Goal: Task Accomplishment & Management: Manage account settings

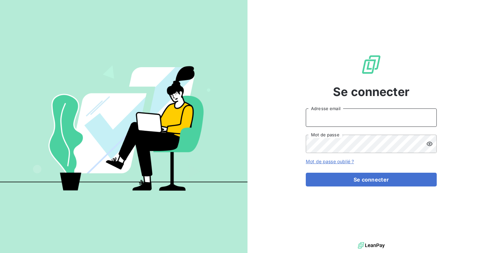
click at [341, 109] on input "Adresse email" at bounding box center [371, 117] width 131 height 18
type input "admin@demo"
click at [306, 172] on button "Se connecter" at bounding box center [371, 179] width 131 height 14
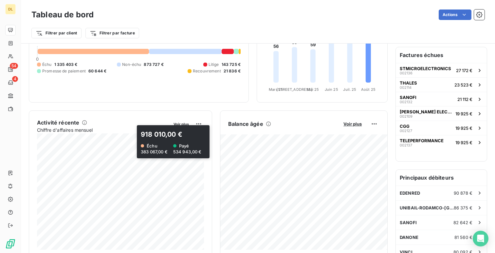
scroll to position [62, 0]
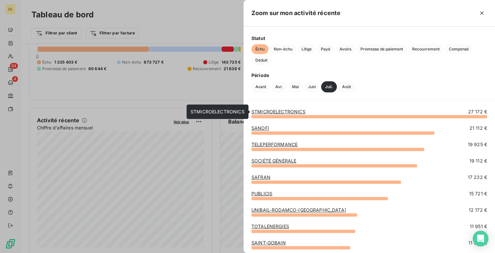
click at [265, 110] on link "STMICROELECTRONICS" at bounding box center [278, 112] width 54 height 6
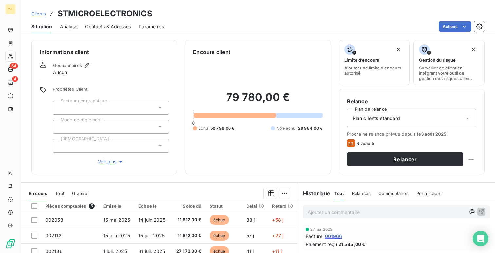
scroll to position [93, 0]
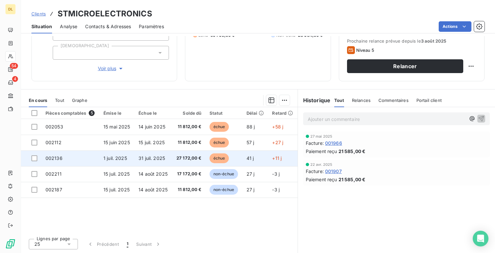
click at [171, 160] on td "31 juil. 2025" at bounding box center [152, 158] width 37 height 16
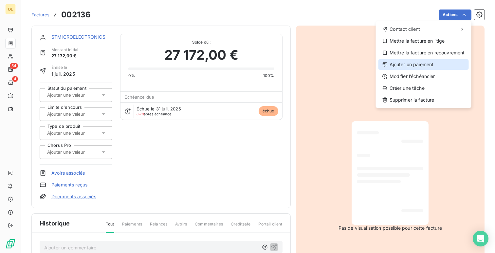
click at [424, 64] on div "Ajouter un paiement" at bounding box center [423, 64] width 90 height 10
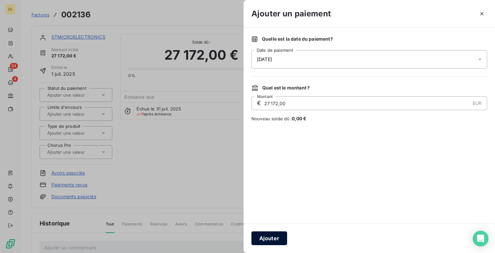
click at [258, 234] on button "Ajouter" at bounding box center [269, 238] width 36 height 14
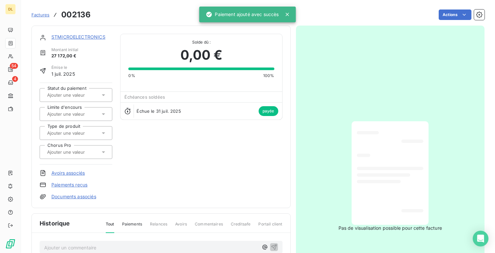
click at [58, 36] on link "STMICROELECTRONICS" at bounding box center [78, 37] width 54 height 6
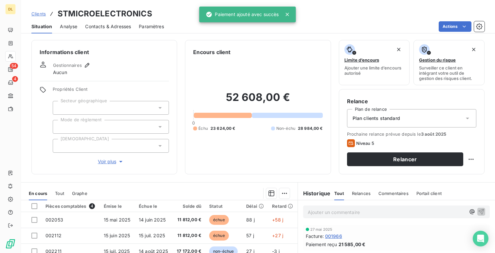
scroll to position [93, 0]
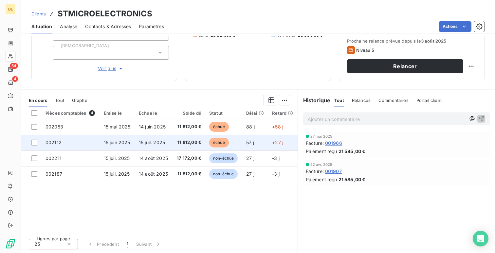
click at [113, 144] on span "15 juin 2025" at bounding box center [117, 142] width 27 height 6
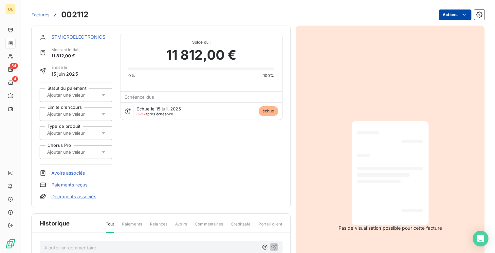
click at [450, 13] on html "DL 54 4 Factures [DRIVERS_LICENSE_NUMBER] Actions STMICROELECTRONICS Montant in…" at bounding box center [247, 126] width 495 height 253
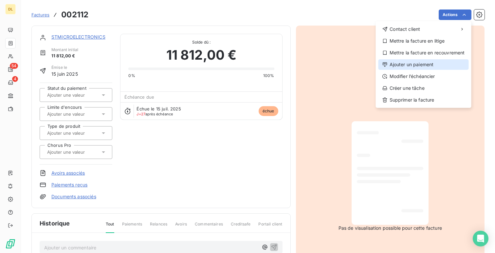
click at [427, 65] on div "Ajouter un paiement" at bounding box center [423, 64] width 90 height 10
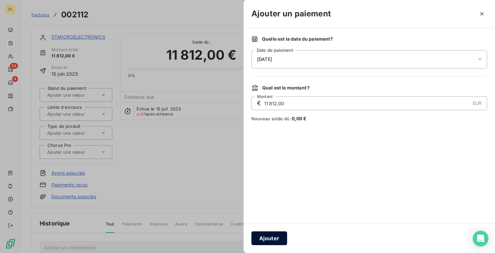
click at [263, 238] on button "Ajouter" at bounding box center [269, 238] width 36 height 14
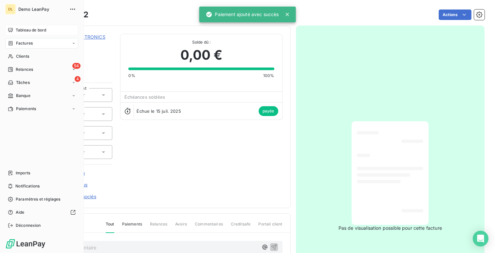
click at [29, 32] on span "Tableau de bord" at bounding box center [31, 30] width 30 height 6
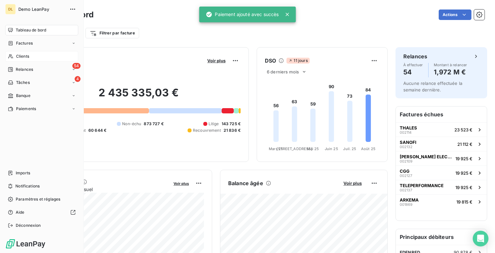
click at [35, 53] on div "Clients" at bounding box center [41, 56] width 73 height 10
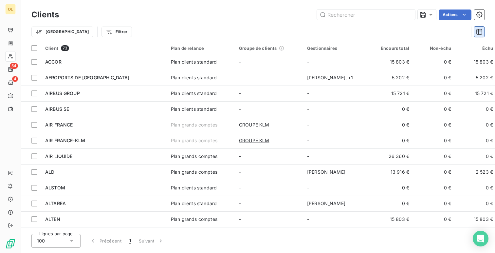
click at [477, 31] on icon "button" at bounding box center [479, 31] width 7 height 7
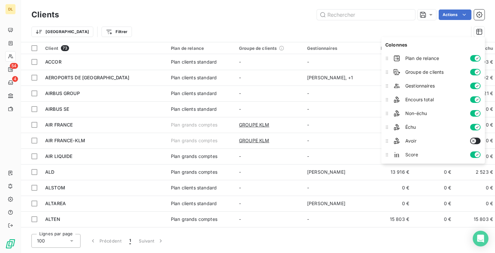
click at [475, 70] on icon "button" at bounding box center [476, 71] width 5 height 5
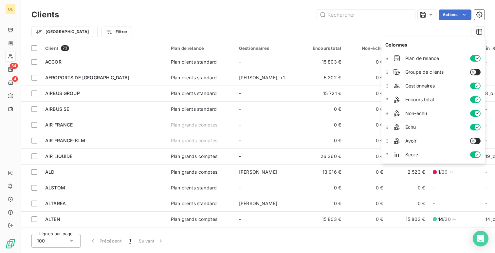
click at [475, 86] on icon "button" at bounding box center [476, 85] width 5 height 5
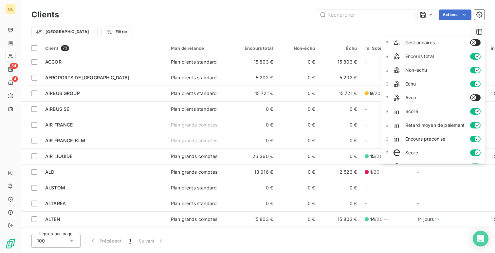
scroll to position [44, 0]
click at [476, 107] on div "Score" at bounding box center [437, 110] width 92 height 13
click at [474, 115] on div "Score" at bounding box center [437, 110] width 92 height 13
click at [474, 124] on icon "button" at bounding box center [476, 123] width 5 height 5
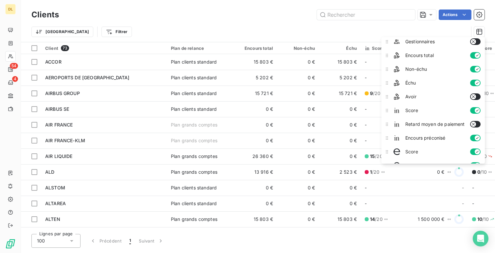
click at [476, 108] on icon "button" at bounding box center [476, 110] width 5 height 5
click at [475, 137] on icon "button" at bounding box center [476, 137] width 5 height 5
click at [472, 151] on button "button" at bounding box center [475, 151] width 10 height 7
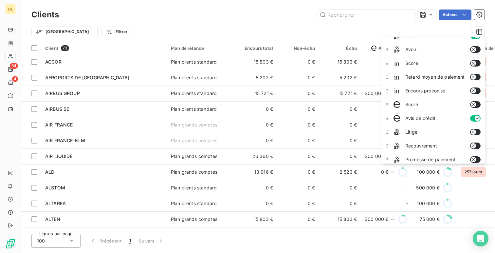
scroll to position [95, 0]
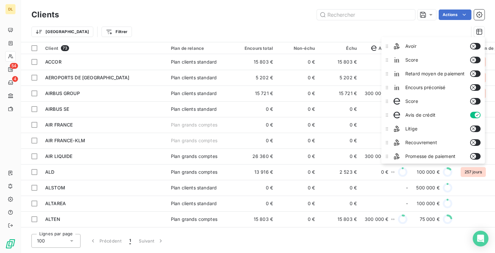
click at [474, 114] on icon "button" at bounding box center [476, 114] width 5 height 5
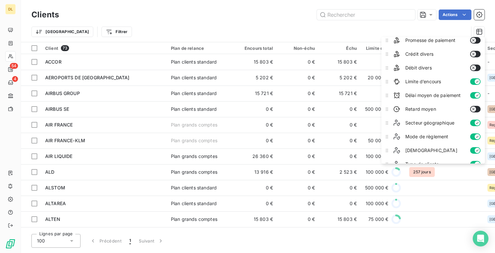
scroll to position [233, 0]
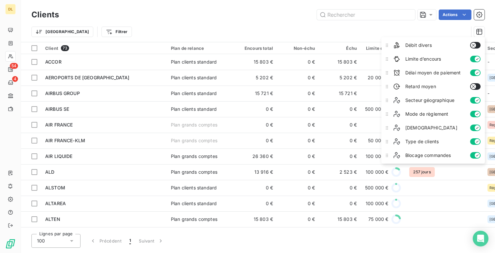
click at [283, 23] on div "Trier Filtrer" at bounding box center [257, 32] width 453 height 20
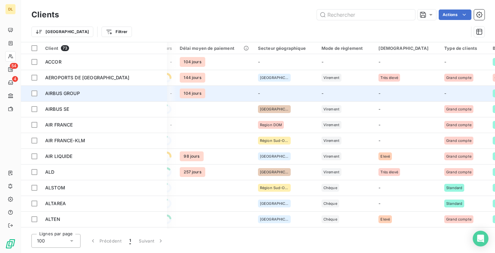
scroll to position [0, 253]
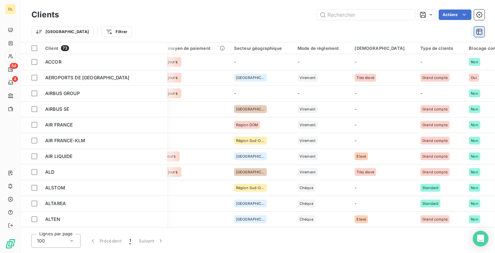
click at [479, 29] on icon "button" at bounding box center [479, 32] width 6 height 6
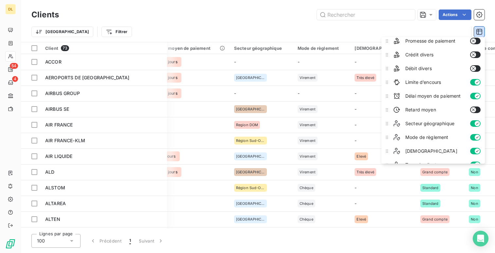
scroll to position [233, 0]
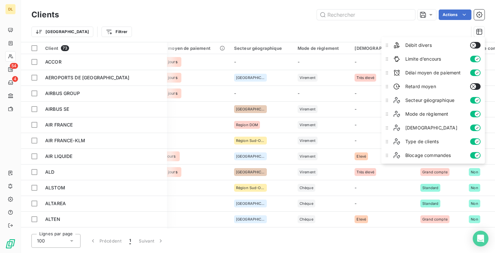
click at [475, 128] on icon "button" at bounding box center [476, 127] width 5 height 5
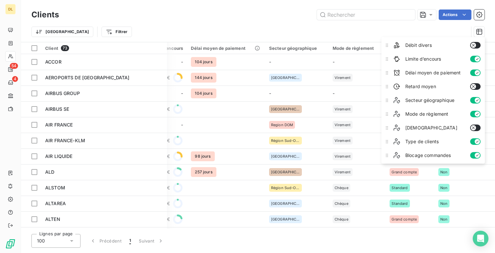
scroll to position [0, 217]
click at [475, 155] on icon "button" at bounding box center [476, 154] width 5 height 5
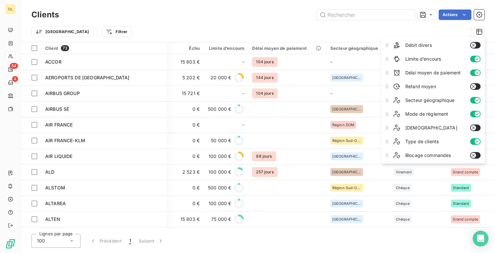
click at [278, 25] on div "Trier Filtrer" at bounding box center [257, 32] width 453 height 20
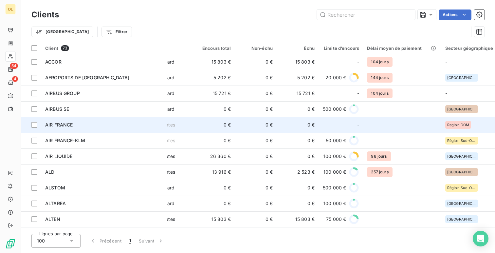
scroll to position [0, 0]
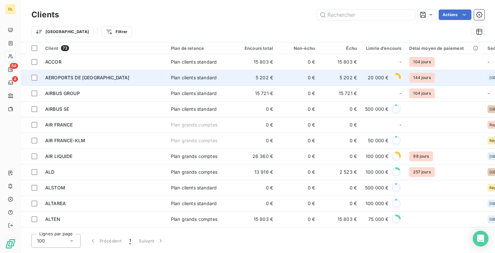
click at [62, 84] on td "AEROPORTS DE PARIS" at bounding box center [104, 78] width 126 height 16
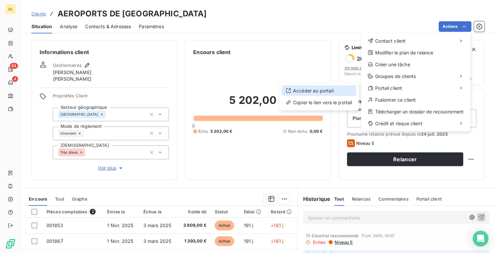
click at [338, 94] on div "Accéder au portail" at bounding box center [319, 90] width 74 height 10
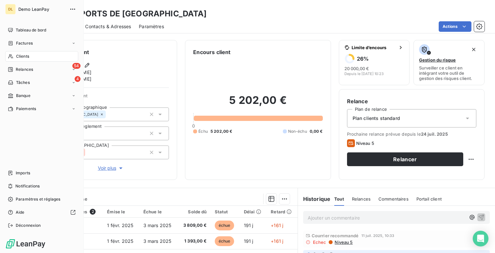
click at [17, 31] on span "Tableau de bord" at bounding box center [31, 30] width 30 height 6
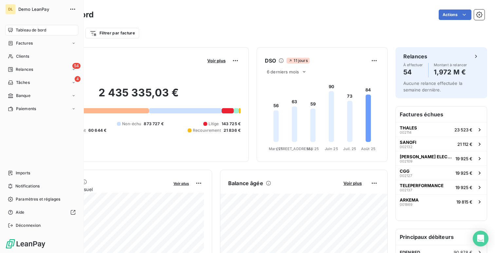
click at [17, 31] on span "Tableau de bord" at bounding box center [31, 30] width 30 height 6
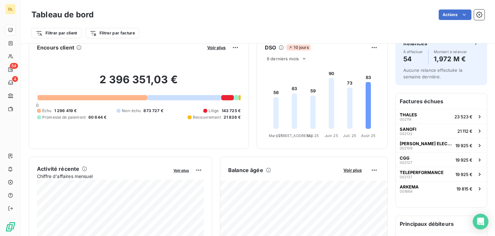
scroll to position [3, 0]
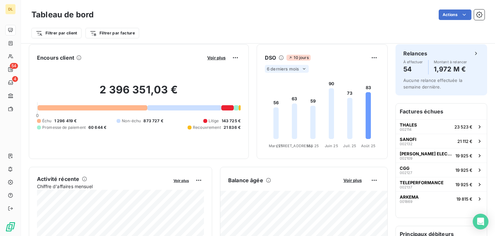
click at [286, 69] on span "6 derniers mois" at bounding box center [283, 68] width 32 height 5
click at [282, 96] on li "12" at bounding box center [287, 94] width 43 height 12
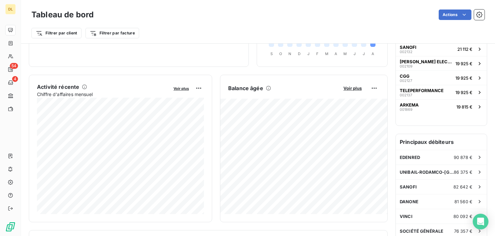
scroll to position [96, 0]
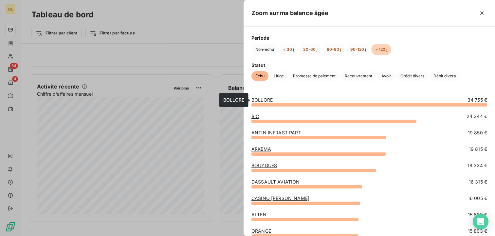
click at [265, 100] on link "BOLLORE" at bounding box center [261, 100] width 21 height 6
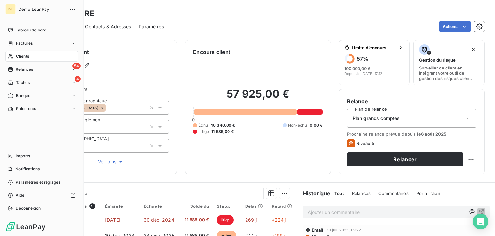
click at [16, 29] on span "Tableau de bord" at bounding box center [31, 30] width 30 height 6
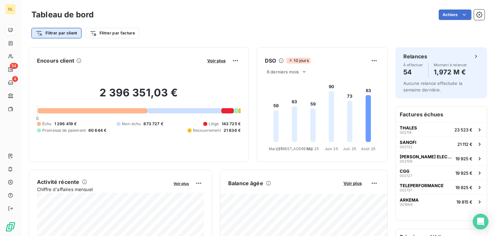
click at [65, 35] on html "DL 54 4 Tableau de bord Actions Filtrer par client Filtrer par facture Encours …" at bounding box center [247, 118] width 495 height 236
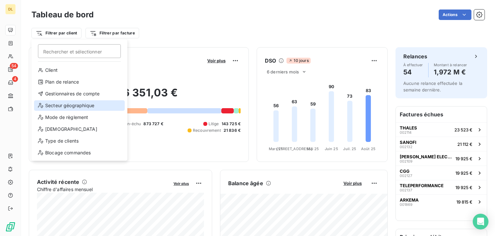
click at [73, 109] on div "Secteur géographique" at bounding box center [79, 105] width 91 height 10
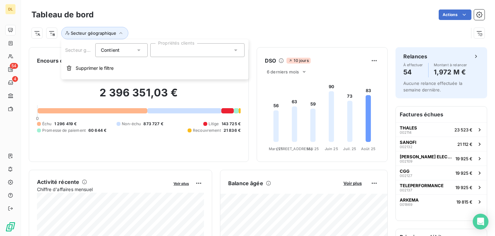
click at [191, 52] on div at bounding box center [197, 50] width 94 height 14
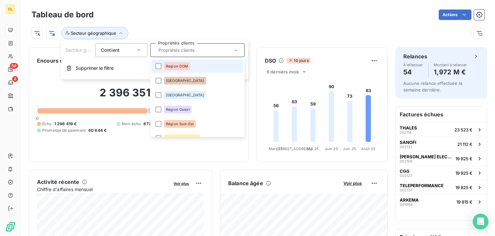
click at [194, 66] on li "Region DOM" at bounding box center [197, 66] width 92 height 13
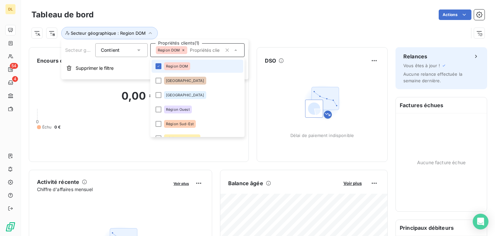
click at [194, 66] on li "Region DOM" at bounding box center [197, 66] width 92 height 13
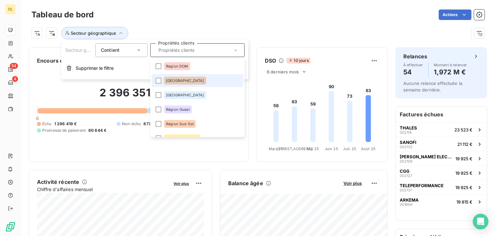
click at [192, 80] on li "Région Est" at bounding box center [197, 80] width 92 height 13
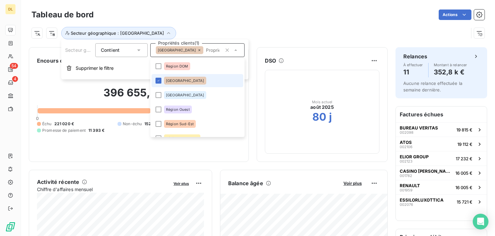
click at [192, 80] on li "Région Est" at bounding box center [197, 80] width 92 height 13
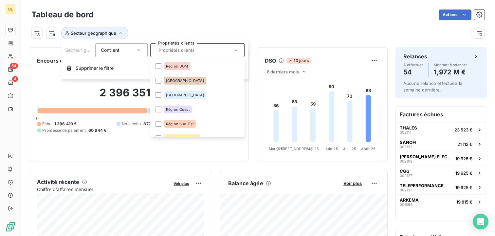
click at [226, 34] on div "Secteur géographique" at bounding box center [249, 33] width 437 height 12
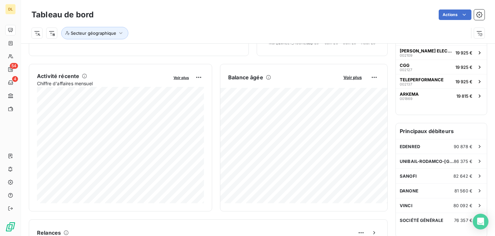
scroll to position [107, 0]
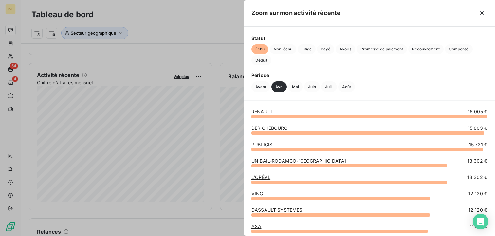
click at [190, 134] on div at bounding box center [247, 118] width 495 height 236
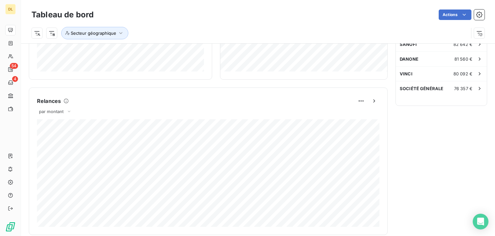
scroll to position [238, 0]
click at [48, 112] on span "par montant" at bounding box center [51, 110] width 25 height 5
click at [54, 134] on li "par volume" at bounding box center [59, 136] width 42 height 12
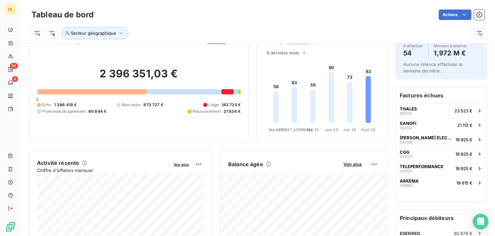
scroll to position [0, 0]
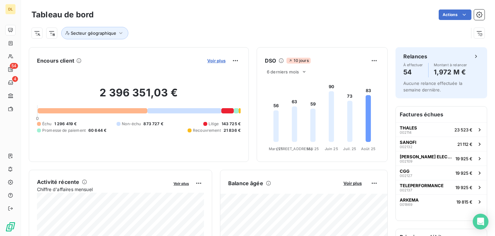
click at [214, 61] on span "Voir plus" at bounding box center [216, 60] width 18 height 5
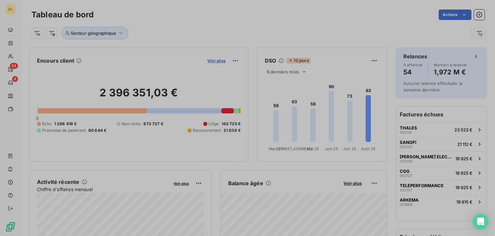
scroll to position [142, 251]
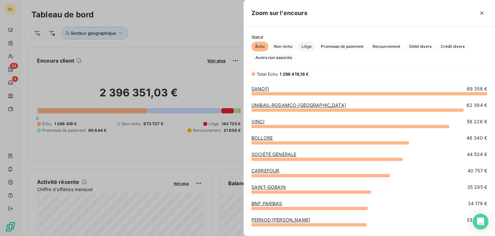
click at [307, 45] on span "Litige" at bounding box center [306, 47] width 18 height 10
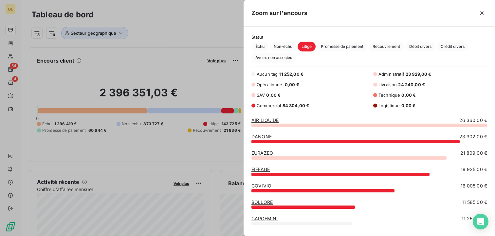
scroll to position [111, 251]
click at [196, 108] on div at bounding box center [247, 118] width 495 height 236
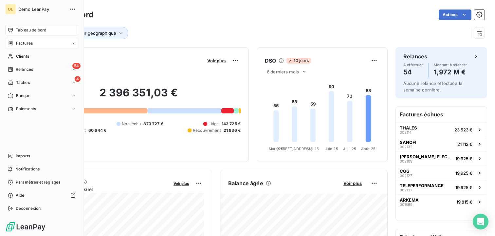
click at [30, 47] on div "Factures" at bounding box center [41, 43] width 73 height 10
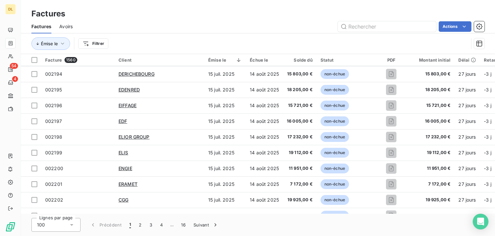
scroll to position [1044, 0]
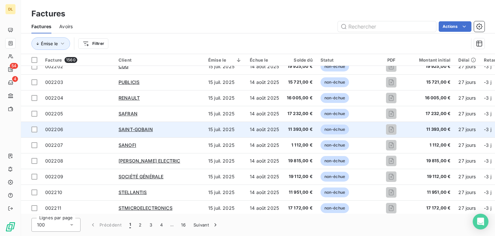
click at [165, 129] on div "SAINT-GOBAIN" at bounding box center [159, 129] width 82 height 7
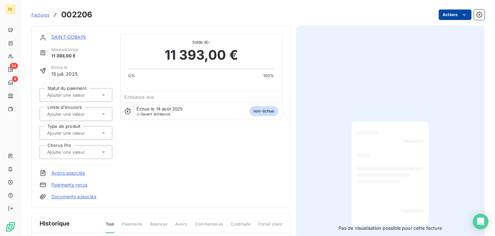
click at [455, 14] on html "DL 54 4 Factures 002206 Actions SAINT-GOBAIN Montant initial 11 393,00 € Émise …" at bounding box center [247, 118] width 495 height 236
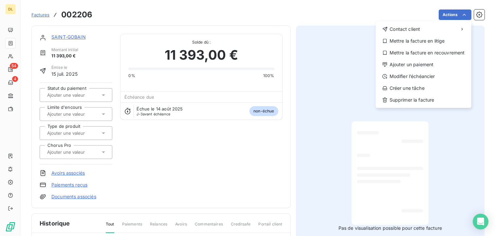
click at [238, 141] on html "DL 54 4 Factures 002206 Actions Contact client Mettre la facture en litige Mett…" at bounding box center [247, 118] width 495 height 236
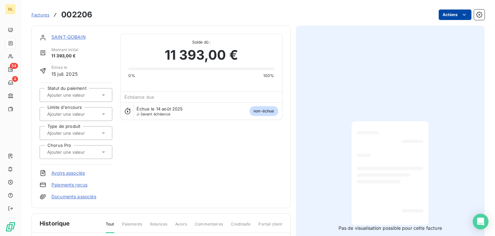
click at [446, 17] on html "DL 54 4 Factures 002206 Actions SAINT-GOBAIN Montant initial 11 393,00 € Émise …" at bounding box center [247, 118] width 495 height 236
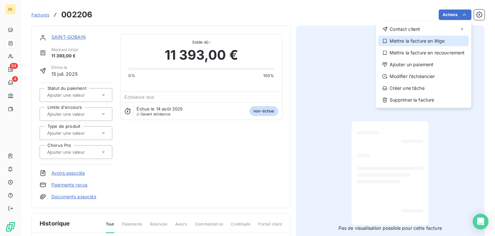
click at [443, 42] on div "Mettre la facture en litige" at bounding box center [423, 41] width 90 height 10
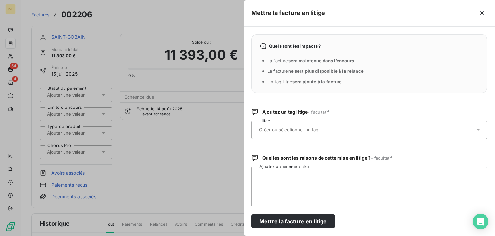
click at [308, 128] on input "text" at bounding box center [305, 130] width 95 height 6
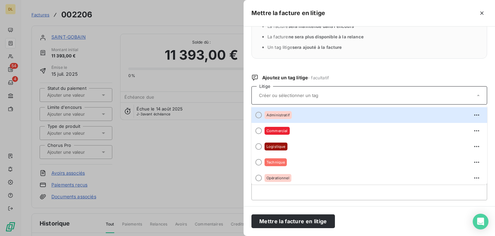
scroll to position [35, 0]
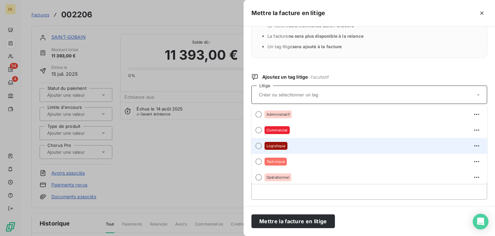
click at [297, 148] on div "Logistique" at bounding box center [372, 145] width 217 height 10
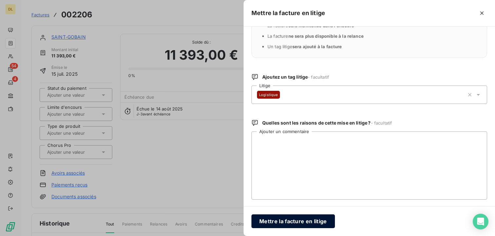
click at [293, 222] on button "Mettre la facture en litige" at bounding box center [292, 221] width 83 height 14
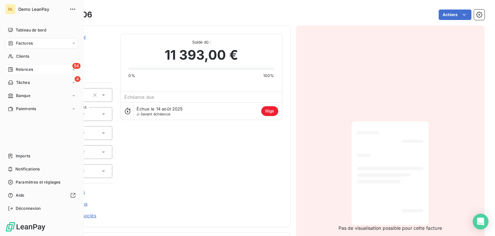
click at [35, 69] on div "54 Relances" at bounding box center [41, 69] width 73 height 10
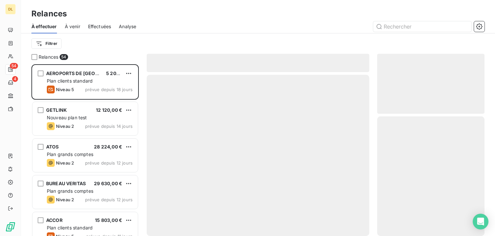
scroll to position [171, 107]
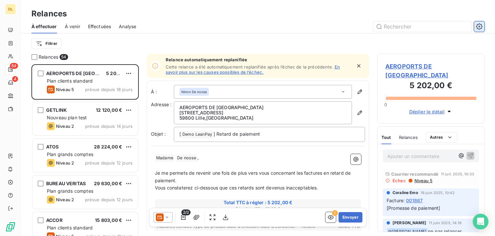
click at [478, 26] on icon "button" at bounding box center [479, 26] width 7 height 7
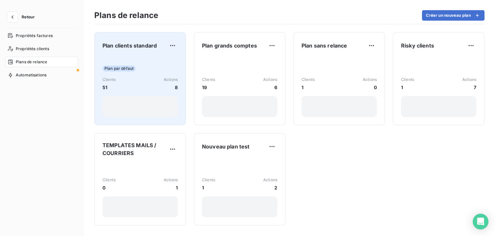
click at [165, 61] on div "Plan par défaut Clients 51 Actions 8" at bounding box center [139, 86] width 75 height 61
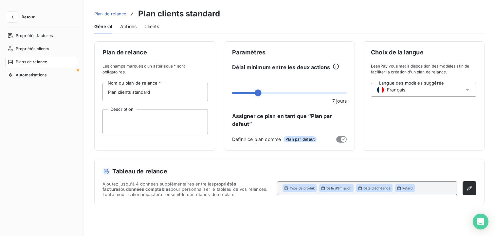
click at [133, 27] on span "Actions" at bounding box center [128, 26] width 16 height 7
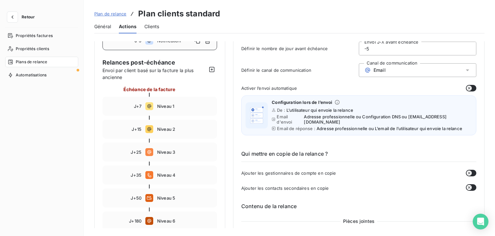
scroll to position [51, 0]
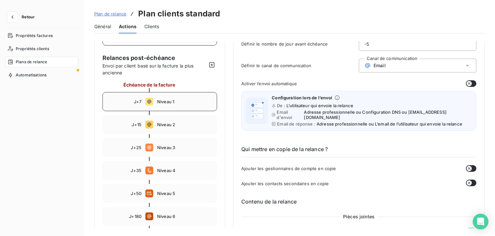
click at [133, 100] on div "J+7" at bounding box center [124, 101] width 35 height 5
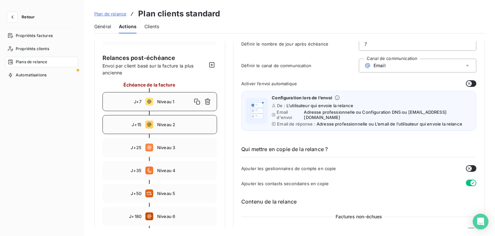
click at [127, 127] on div "J+15 Niveau 2" at bounding box center [159, 124] width 115 height 19
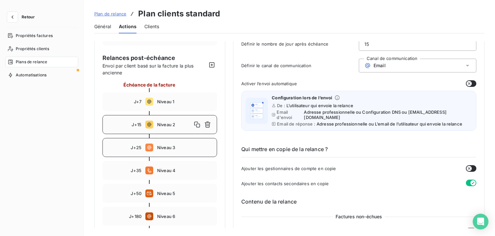
click at [126, 145] on div "J+25" at bounding box center [124, 147] width 35 height 5
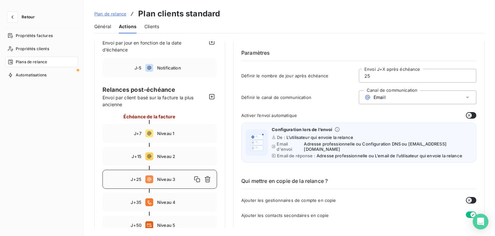
scroll to position [17, 0]
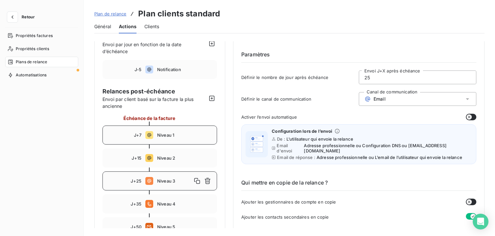
click at [177, 137] on span "Niveau 1" at bounding box center [185, 134] width 56 height 5
type input "7"
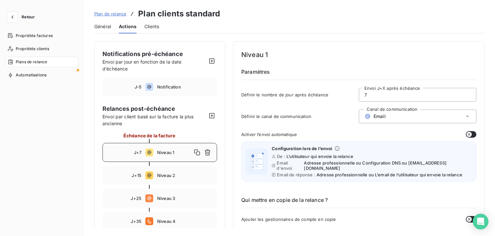
click at [378, 110] on div "Email" at bounding box center [417, 116] width 117 height 14
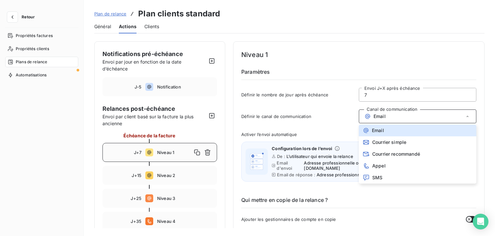
click at [310, 118] on span "Définir le canal de communication" at bounding box center [299, 116] width 117 height 5
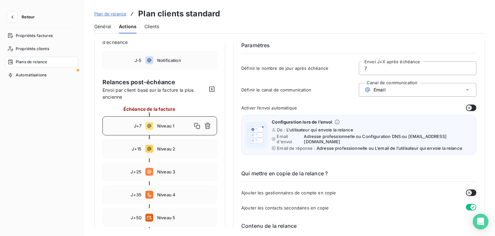
scroll to position [36, 0]
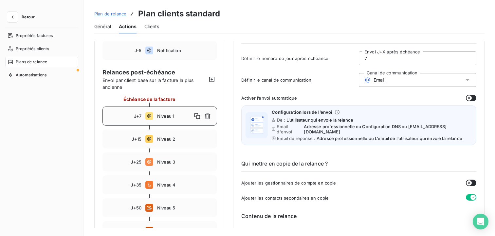
click at [468, 98] on icon "button" at bounding box center [468, 97] width 5 height 5
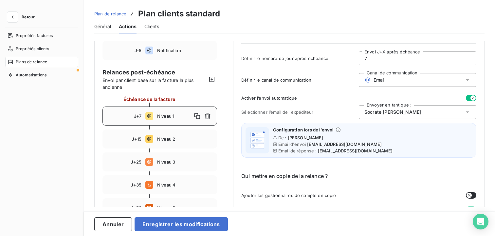
click at [382, 111] on span "Socrate Tellier" at bounding box center [392, 112] width 57 height 7
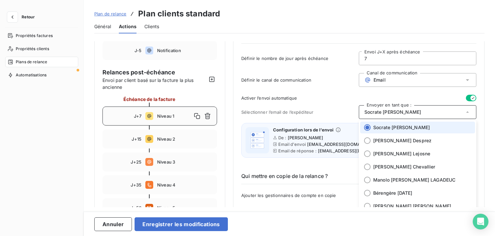
click at [386, 110] on span "Socrate Tellier" at bounding box center [392, 112] width 57 height 7
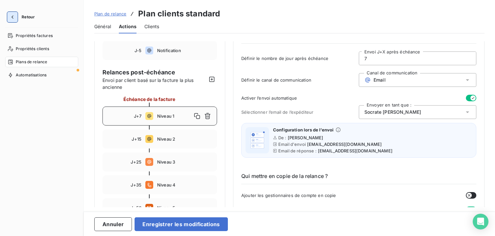
click at [11, 19] on icon "button" at bounding box center [12, 17] width 7 height 7
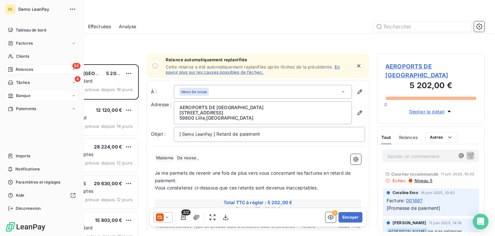
scroll to position [171, 107]
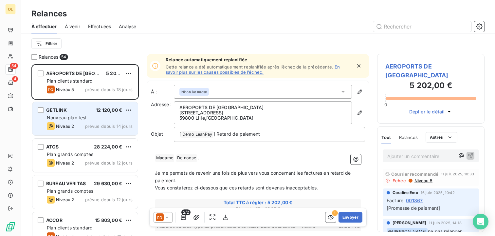
click at [92, 133] on div "GETLINK 12 120,00 € Nouveau plan test Niveau 2 prévue depuis 14 jours" at bounding box center [84, 118] width 105 height 33
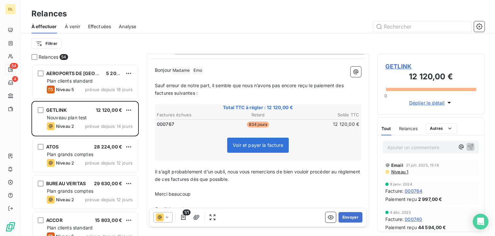
scroll to position [71, 0]
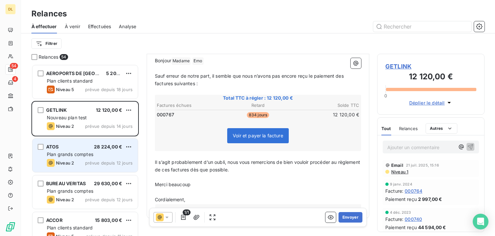
click at [70, 166] on div "Niveau 2" at bounding box center [60, 163] width 27 height 8
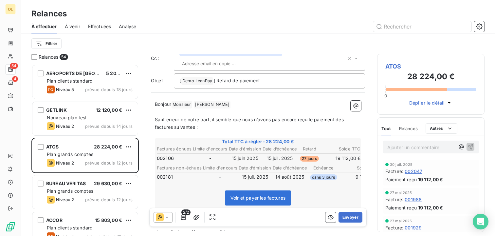
scroll to position [44, 0]
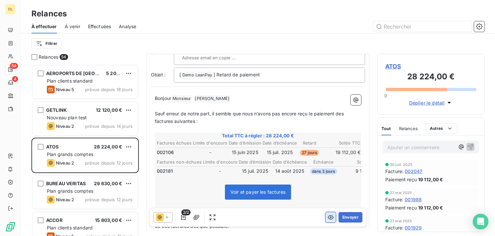
click at [329, 218] on icon "button" at bounding box center [331, 217] width 6 height 4
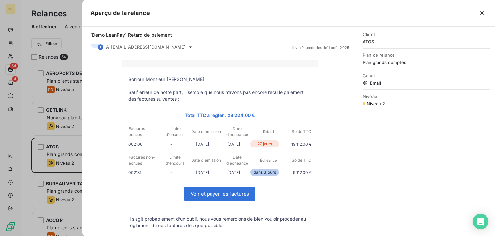
scroll to position [21, 0]
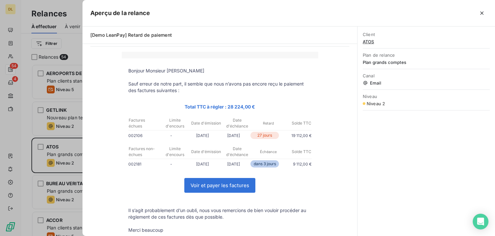
click at [34, 145] on div at bounding box center [247, 118] width 495 height 236
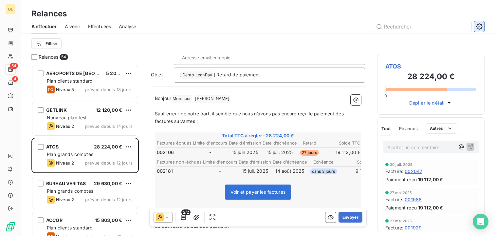
click at [481, 26] on icon "button" at bounding box center [479, 26] width 7 height 7
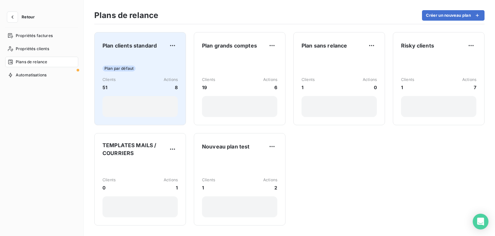
click at [155, 60] on div "Plan par défaut Clients 51 Actions 8" at bounding box center [139, 86] width 75 height 61
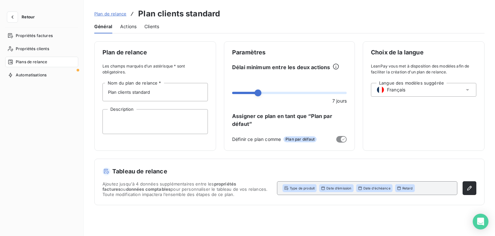
click at [134, 25] on span "Actions" at bounding box center [128, 26] width 16 height 7
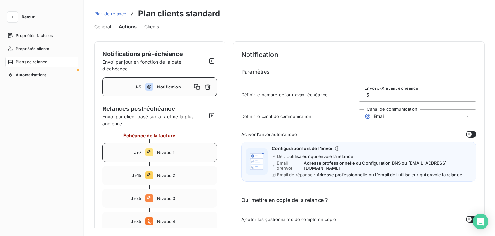
click at [186, 145] on div "J+7 Niveau 1" at bounding box center [159, 152] width 115 height 19
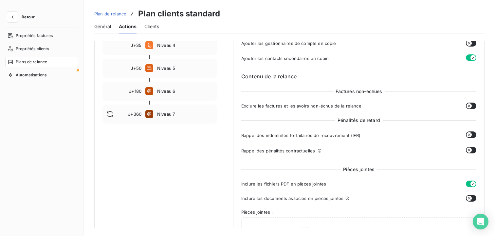
scroll to position [189, 0]
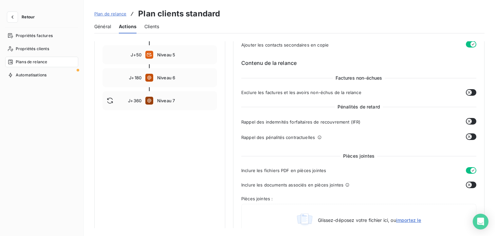
click at [354, 103] on span "Pénalités de retard" at bounding box center [359, 106] width 48 height 7
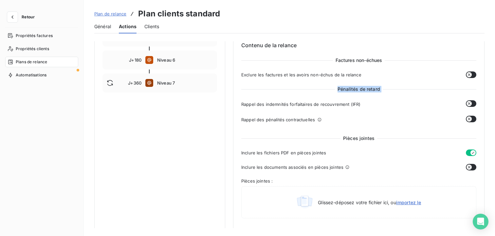
click at [466, 101] on icon "button" at bounding box center [468, 103] width 5 height 5
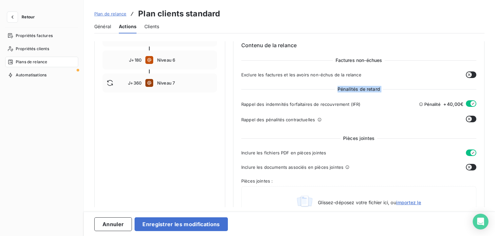
click at [466, 116] on icon "button" at bounding box center [468, 118] width 5 height 5
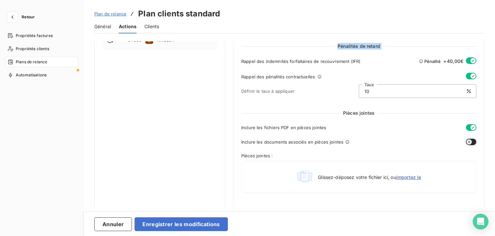
scroll to position [250, 0]
click at [290, 124] on span "Inclure les fichiers PDF en pièces jointes" at bounding box center [283, 126] width 85 height 5
click at [284, 139] on span "Inclure les documents associés en pièces jointes" at bounding box center [292, 141] width 102 height 5
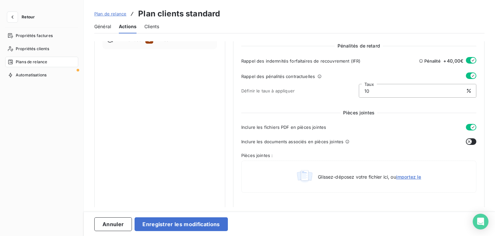
click at [284, 139] on span "Inclure les documents associés en pièces jointes" at bounding box center [292, 141] width 102 height 5
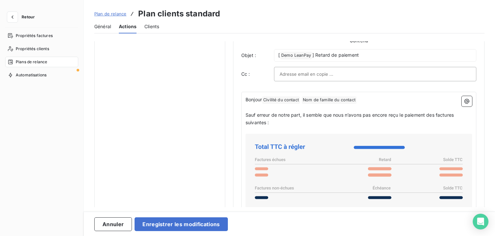
scroll to position [419, 0]
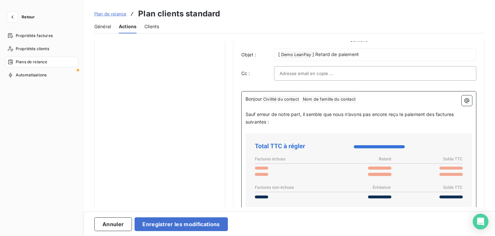
click at [278, 113] on p "Sauf erreur de notre part, il semble que nous n’avons pas encore reçu le paieme…" at bounding box center [358, 118] width 226 height 15
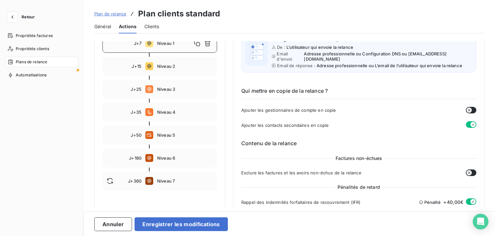
scroll to position [92, 0]
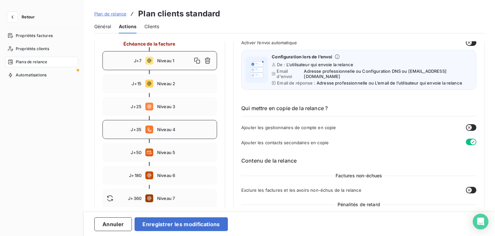
click at [163, 126] on div "J+35 Niveau 4" at bounding box center [159, 129] width 115 height 19
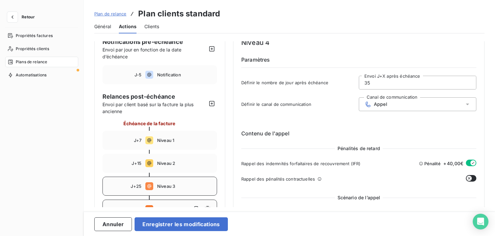
scroll to position [0, 0]
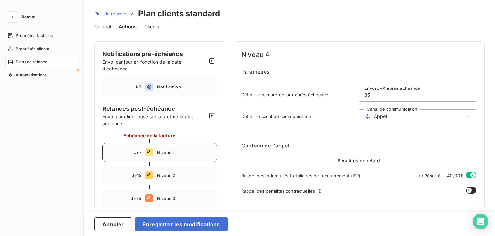
click at [185, 150] on span "Niveau 1" at bounding box center [185, 152] width 56 height 5
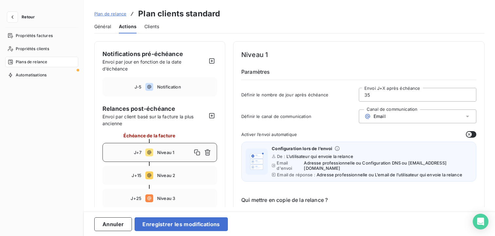
type input "7"
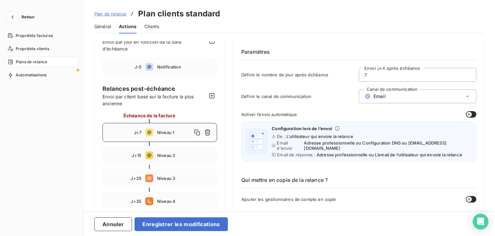
scroll to position [27, 0]
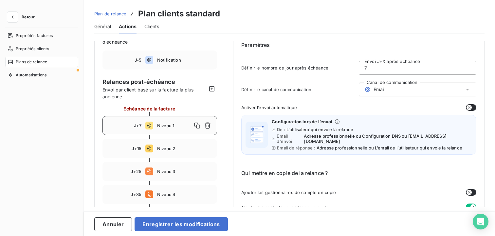
click at [469, 105] on icon "button" at bounding box center [468, 107] width 5 height 5
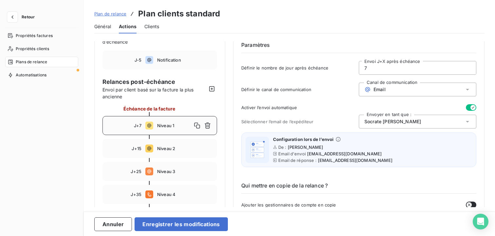
click at [470, 107] on icon "button" at bounding box center [472, 107] width 5 height 5
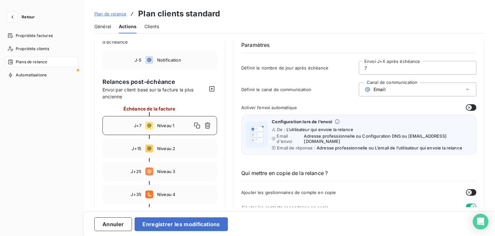
scroll to position [3, 0]
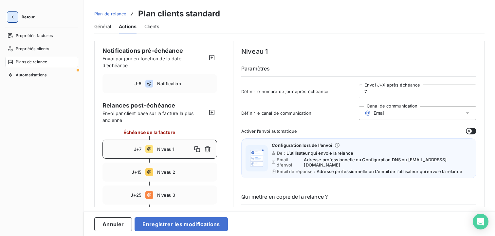
click at [9, 20] on icon "button" at bounding box center [12, 17] width 7 height 7
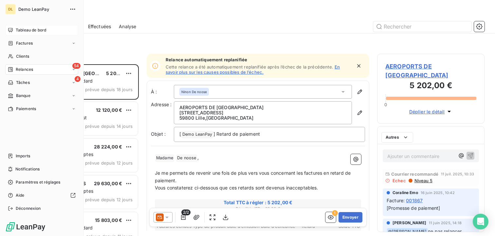
scroll to position [171, 107]
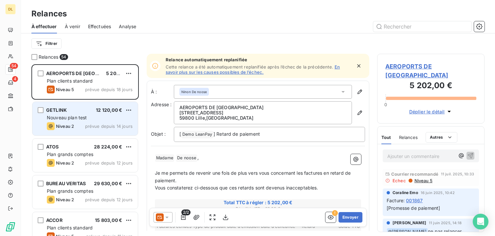
click at [68, 116] on span "Nouveau plan test" at bounding box center [67, 118] width 40 height 6
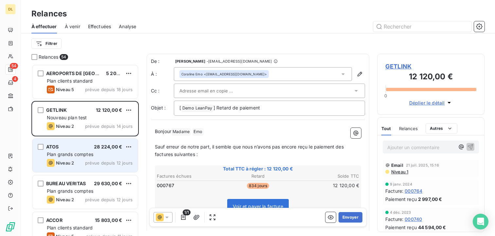
click at [73, 142] on div "ATOS 28 224,00 € Plan grands comptes Niveau 2 prévue depuis 12 jours" at bounding box center [84, 154] width 105 height 33
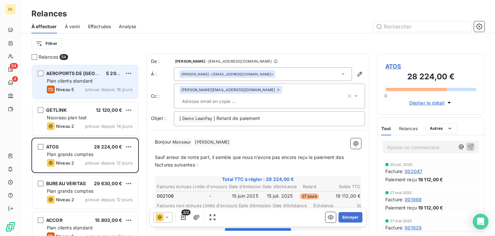
click at [79, 89] on div "Niveau 5 prévue depuis 18 jours" at bounding box center [90, 89] width 86 height 8
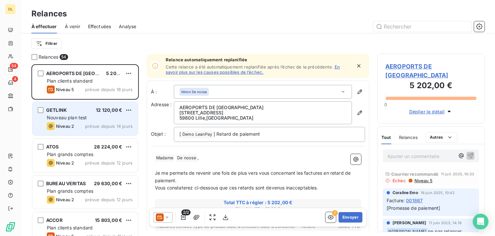
click at [71, 125] on span "Niveau 2" at bounding box center [65, 125] width 18 height 5
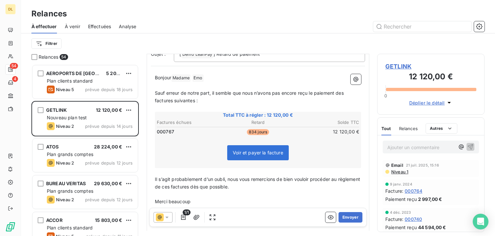
scroll to position [30, 0]
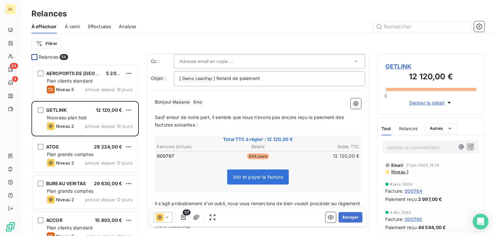
click at [35, 57] on div at bounding box center [34, 57] width 6 height 6
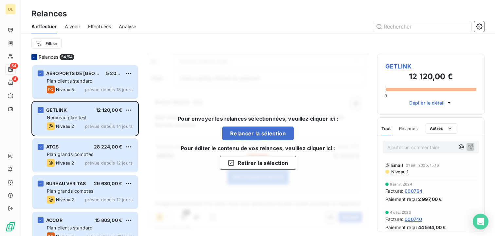
click at [36, 55] on div at bounding box center [34, 57] width 6 height 6
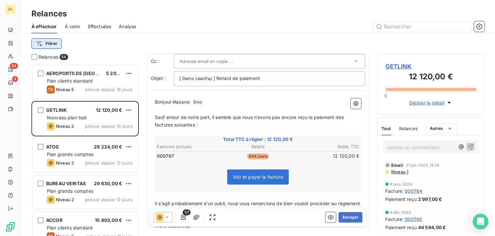
click at [45, 43] on html "DL 54 4 Relances À effectuer À venir Effectuées Analyse Filtrer Relances 54 AER…" at bounding box center [247, 118] width 495 height 236
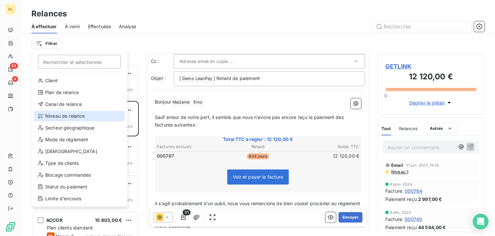
click at [76, 114] on div "Niveau de relance" at bounding box center [79, 116] width 91 height 10
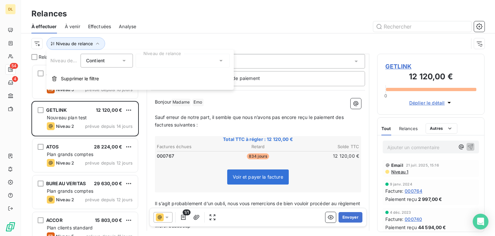
click at [164, 60] on div at bounding box center [182, 61] width 94 height 14
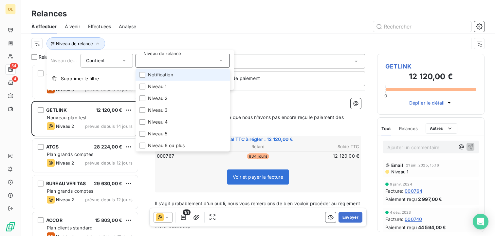
click at [167, 78] on span "Notification" at bounding box center [160, 74] width 25 height 7
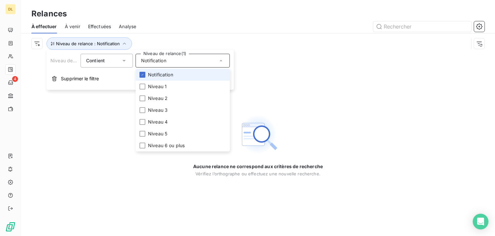
click at [176, 77] on li "Notification" at bounding box center [182, 75] width 94 height 12
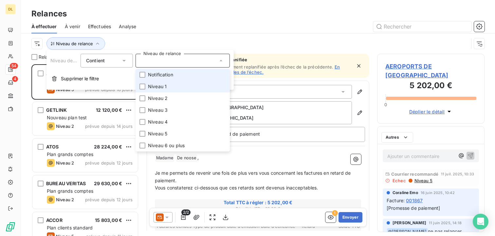
scroll to position [171, 107]
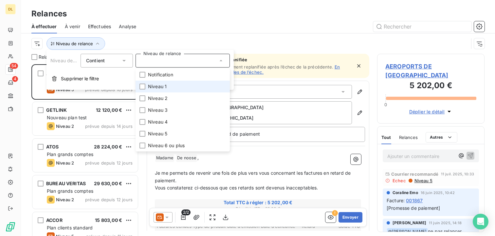
click at [171, 86] on li "Niveau 1" at bounding box center [182, 86] width 94 height 12
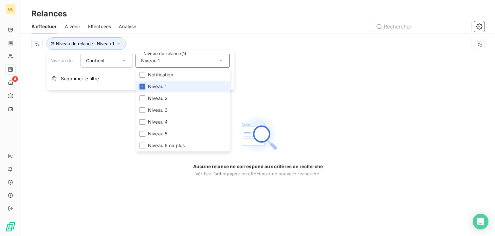
click at [177, 83] on li "Niveau 1" at bounding box center [182, 86] width 94 height 12
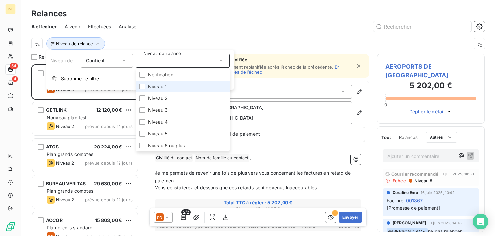
scroll to position [171, 107]
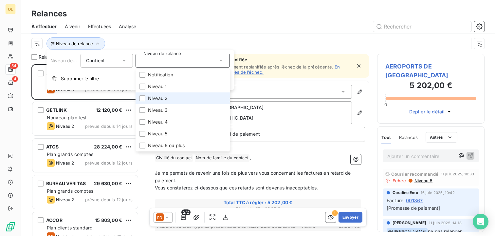
click at [169, 98] on li "Niveau 2" at bounding box center [182, 98] width 94 height 12
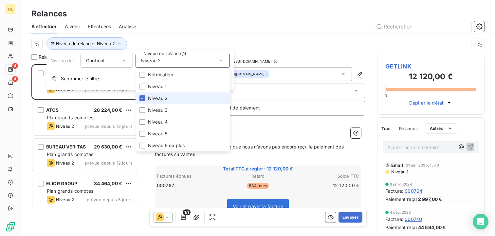
scroll to position [171, 107]
click at [194, 35] on div "Niveau de relance : Niveau 2" at bounding box center [257, 43] width 453 height 20
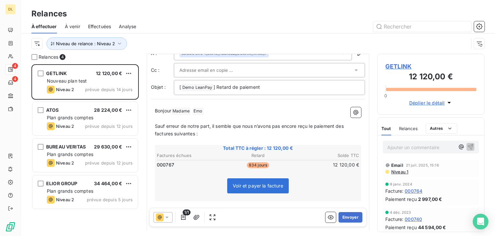
scroll to position [0, 0]
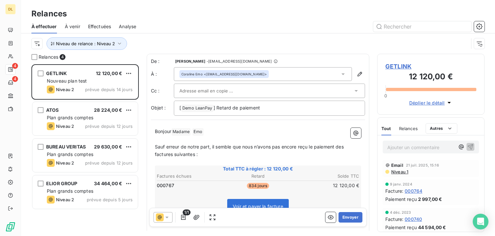
click at [215, 153] on p "Sauf erreur de notre part, il semble que nous n’avons pas encore reçu le paieme…" at bounding box center [258, 150] width 206 height 15
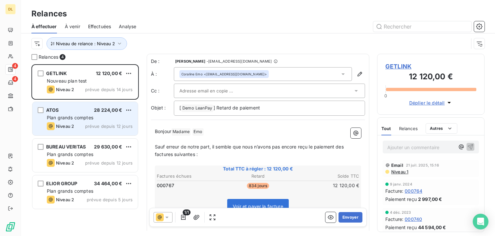
click at [113, 127] on span "prévue depuis 12 jours" at bounding box center [108, 125] width 47 height 5
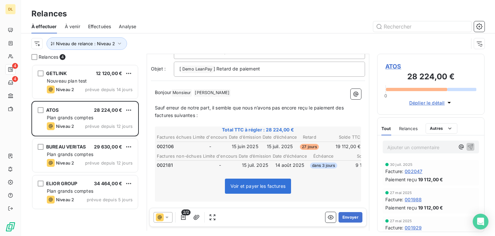
scroll to position [52, 0]
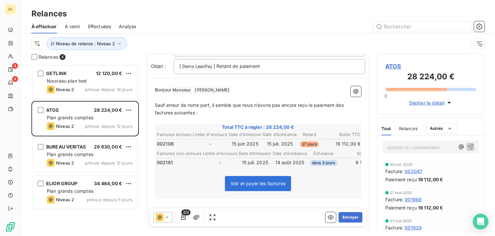
click at [184, 212] on span "2/2" at bounding box center [185, 212] width 9 height 6
click at [183, 216] on icon "button" at bounding box center [183, 217] width 7 height 7
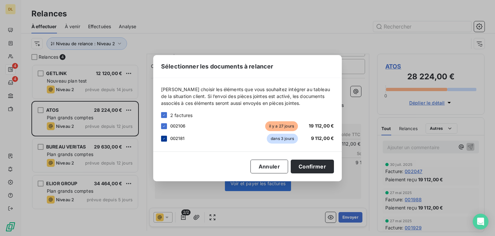
click at [165, 137] on icon at bounding box center [164, 138] width 4 height 4
click at [314, 169] on button "Confirmer" at bounding box center [312, 166] width 43 height 14
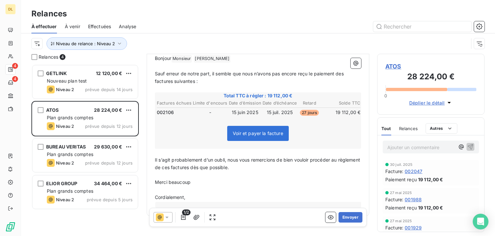
scroll to position [86, 0]
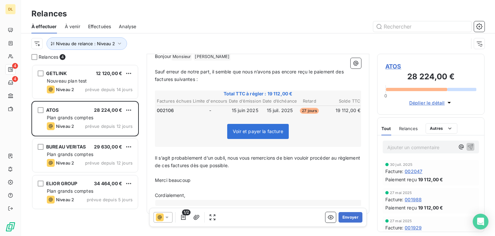
click at [167, 218] on icon at bounding box center [167, 217] width 7 height 7
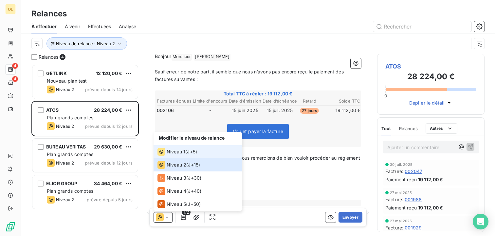
click at [209, 152] on li "Niveau 1 ( J+5 )" at bounding box center [197, 151] width 88 height 13
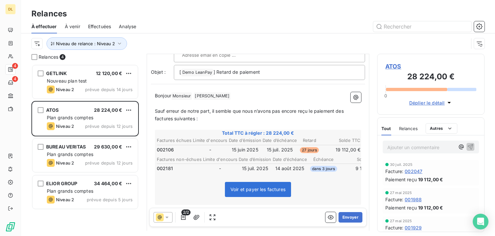
scroll to position [50, 0]
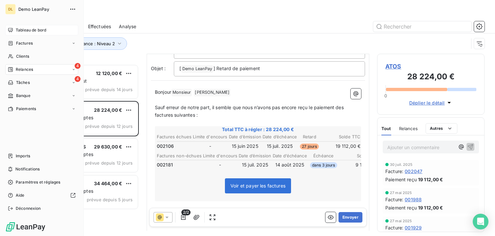
click at [19, 33] on div "Tableau de bord" at bounding box center [41, 30] width 73 height 10
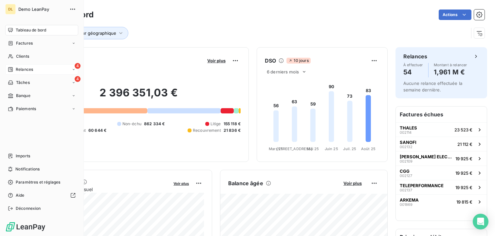
click at [25, 67] on span "Relances" at bounding box center [24, 69] width 17 height 6
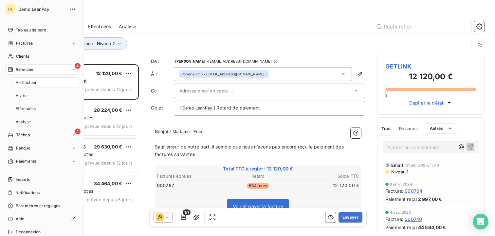
scroll to position [171, 107]
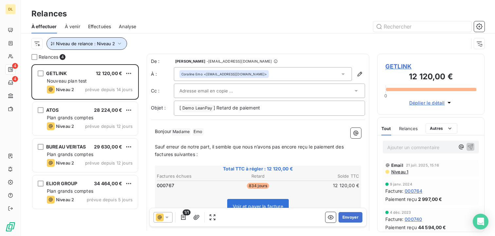
click at [109, 41] on span "Niveau de relance : Niveau 2" at bounding box center [85, 43] width 59 height 5
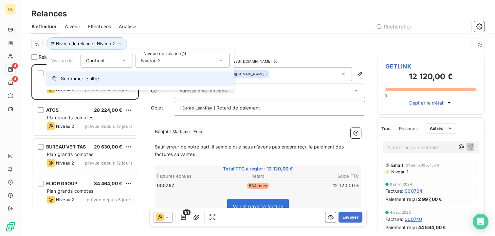
click at [99, 76] on button "Supprimer le filtre" at bounding box center [139, 78] width 187 height 14
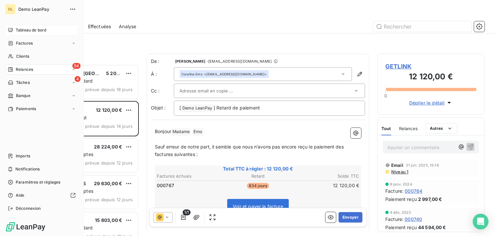
click at [43, 30] on span "Tableau de bord" at bounding box center [31, 30] width 30 height 6
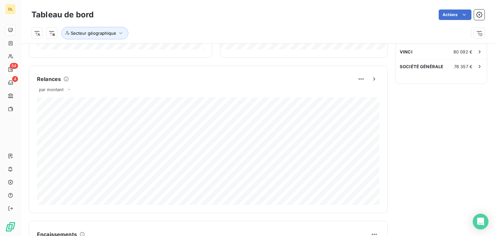
scroll to position [260, 0]
click at [51, 91] on div "par montant" at bounding box center [55, 88] width 37 height 8
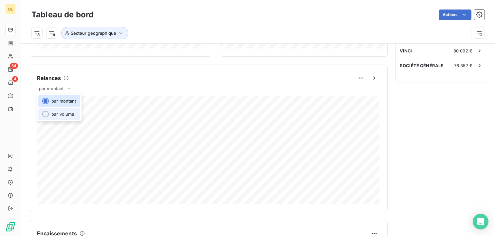
click at [54, 112] on li "par volume" at bounding box center [59, 114] width 42 height 12
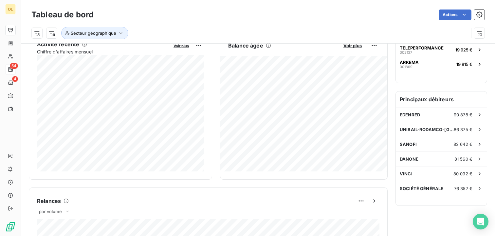
scroll to position [0, 0]
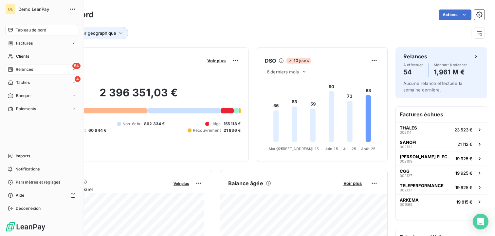
click at [43, 64] on div "54 Relances" at bounding box center [41, 69] width 73 height 10
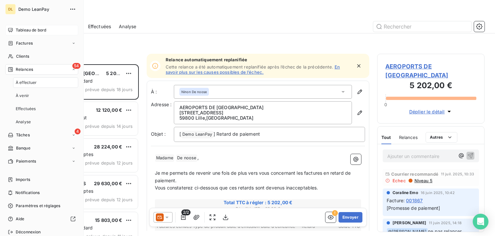
scroll to position [171, 107]
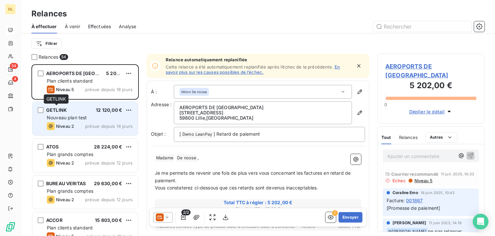
click at [65, 112] on span "GETLINK" at bounding box center [56, 110] width 21 height 6
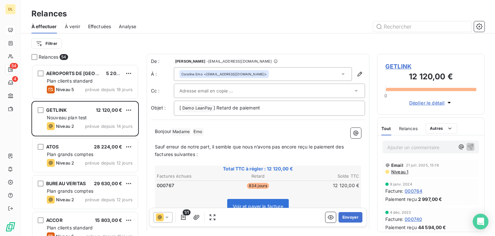
click at [76, 28] on span "À venir" at bounding box center [72, 26] width 15 height 7
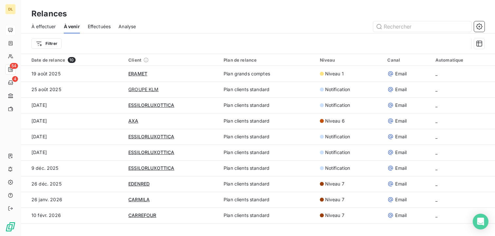
click at [53, 30] on div "À effectuer" at bounding box center [43, 27] width 25 height 14
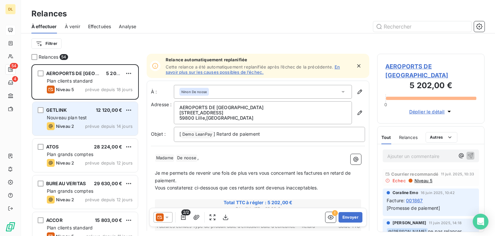
click at [86, 128] on span "prévue depuis 14 jours" at bounding box center [108, 125] width 47 height 5
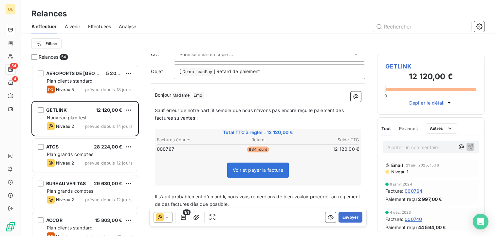
scroll to position [38, 0]
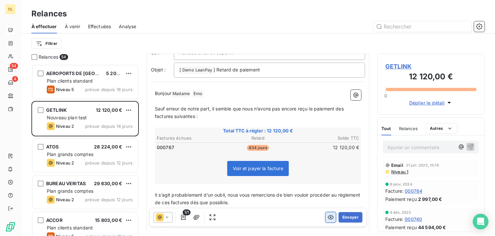
click at [330, 214] on icon "button" at bounding box center [330, 217] width 7 height 7
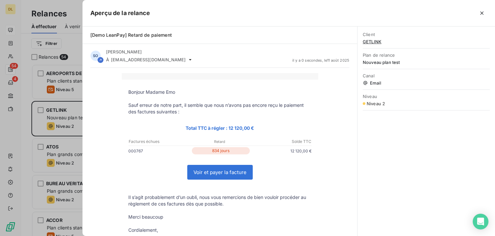
scroll to position [0, 0]
click at [58, 104] on div at bounding box center [247, 118] width 495 height 236
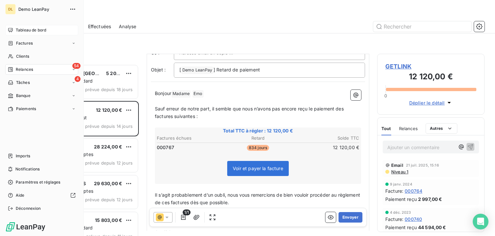
click at [16, 27] on span "Tableau de bord" at bounding box center [31, 30] width 30 height 6
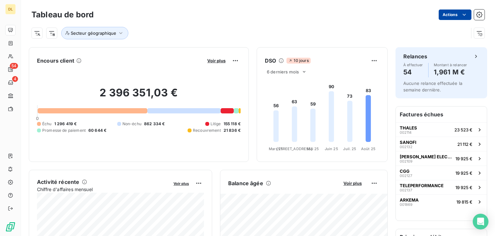
click at [455, 14] on html "DL 54 4 Tableau de bord Actions Secteur géographique Encours client Voir plus 2…" at bounding box center [247, 118] width 495 height 236
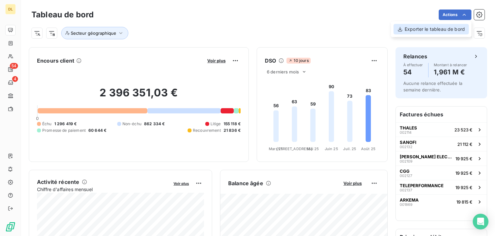
click at [428, 29] on div "Exporter le tableau de bord" at bounding box center [430, 29] width 75 height 10
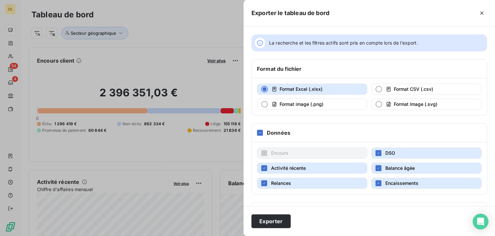
scroll to position [3, 0]
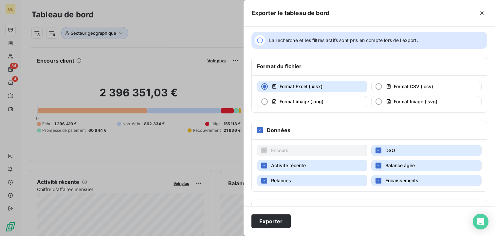
click at [169, 101] on div at bounding box center [247, 118] width 495 height 236
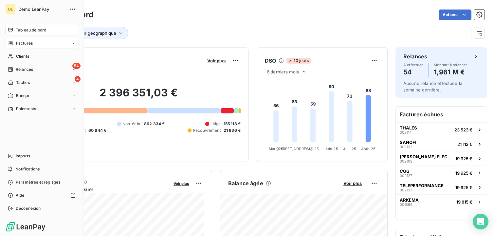
click at [26, 41] on span "Factures" at bounding box center [24, 43] width 17 height 6
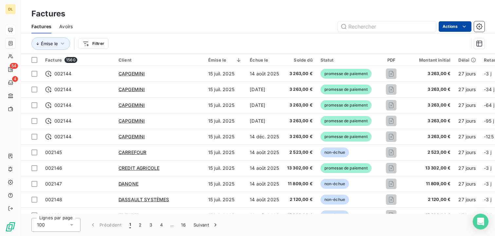
click at [458, 23] on html "DL 54 4 Factures Factures Avoirs Actions Émise le Filtrer Facture 1560 Client É…" at bounding box center [247, 118] width 495 height 236
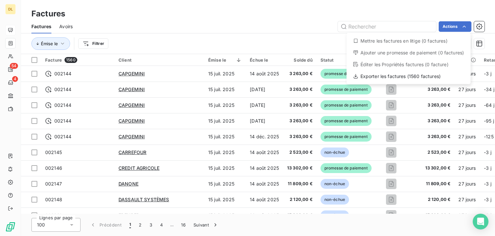
click at [15, 57] on html "DL 54 4 Factures Factures Avoirs Actions Mettre les factures en litige (0 factu…" at bounding box center [247, 118] width 495 height 236
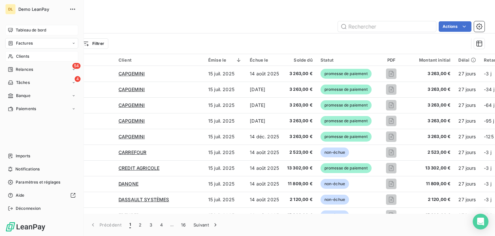
click at [10, 57] on icon at bounding box center [10, 56] width 5 height 4
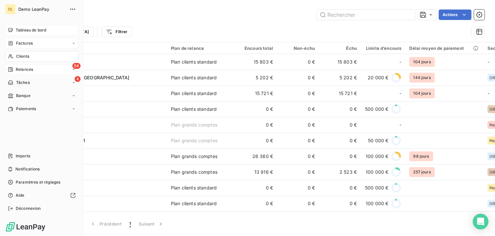
click at [39, 68] on div "54 Relances" at bounding box center [41, 69] width 73 height 10
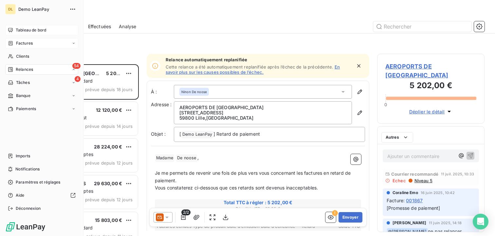
scroll to position [171, 107]
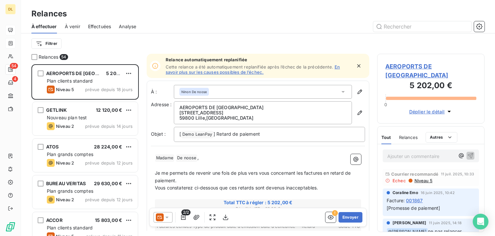
click at [132, 26] on span "Analyse" at bounding box center [127, 26] width 17 height 7
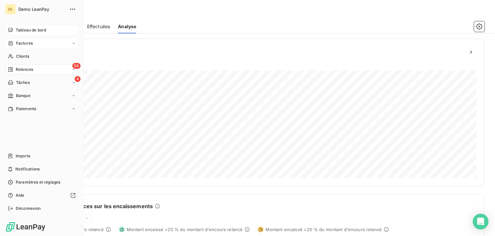
click at [21, 28] on span "Tableau de bord" at bounding box center [31, 30] width 30 height 6
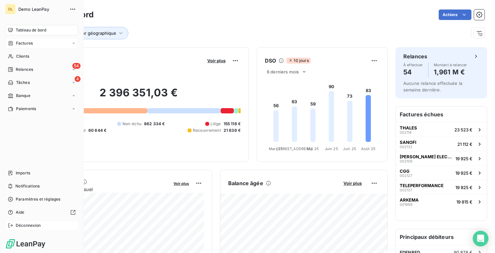
click at [27, 225] on span "Déconnexion" at bounding box center [28, 225] width 25 height 6
